Goal: Navigation & Orientation: Go to known website

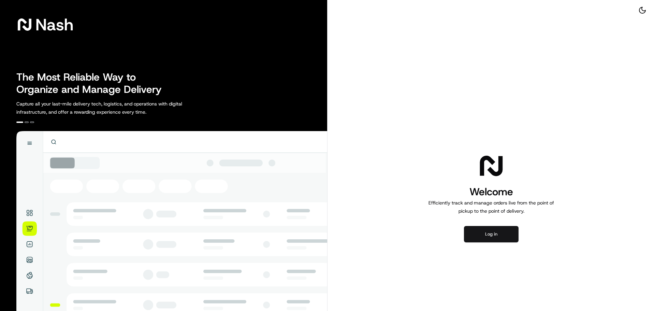
click at [485, 239] on button "Log in" at bounding box center [491, 234] width 55 height 16
